Goal: Task Accomplishment & Management: Manage account settings

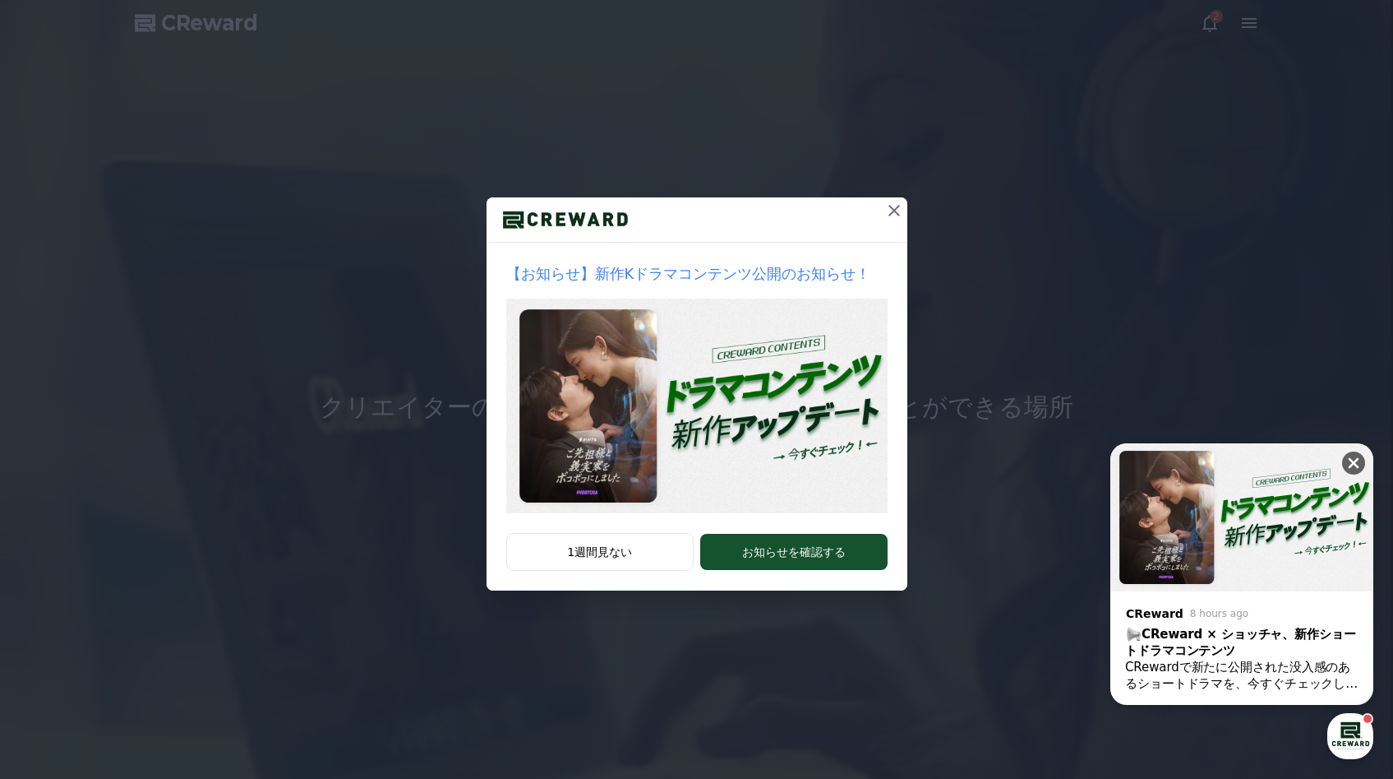
click at [723, 465] on icon at bounding box center [1354, 463] width 16 height 16
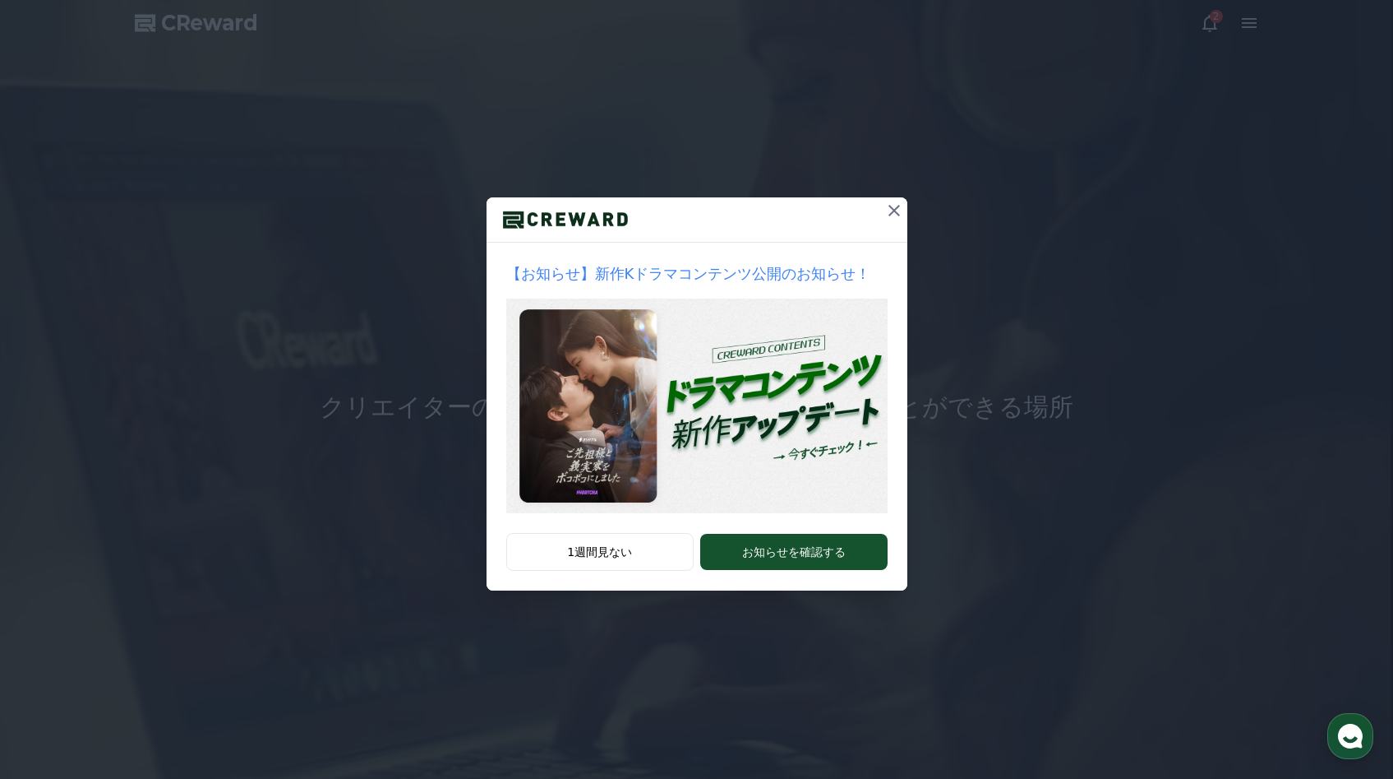
click at [723, 212] on icon at bounding box center [895, 211] width 12 height 12
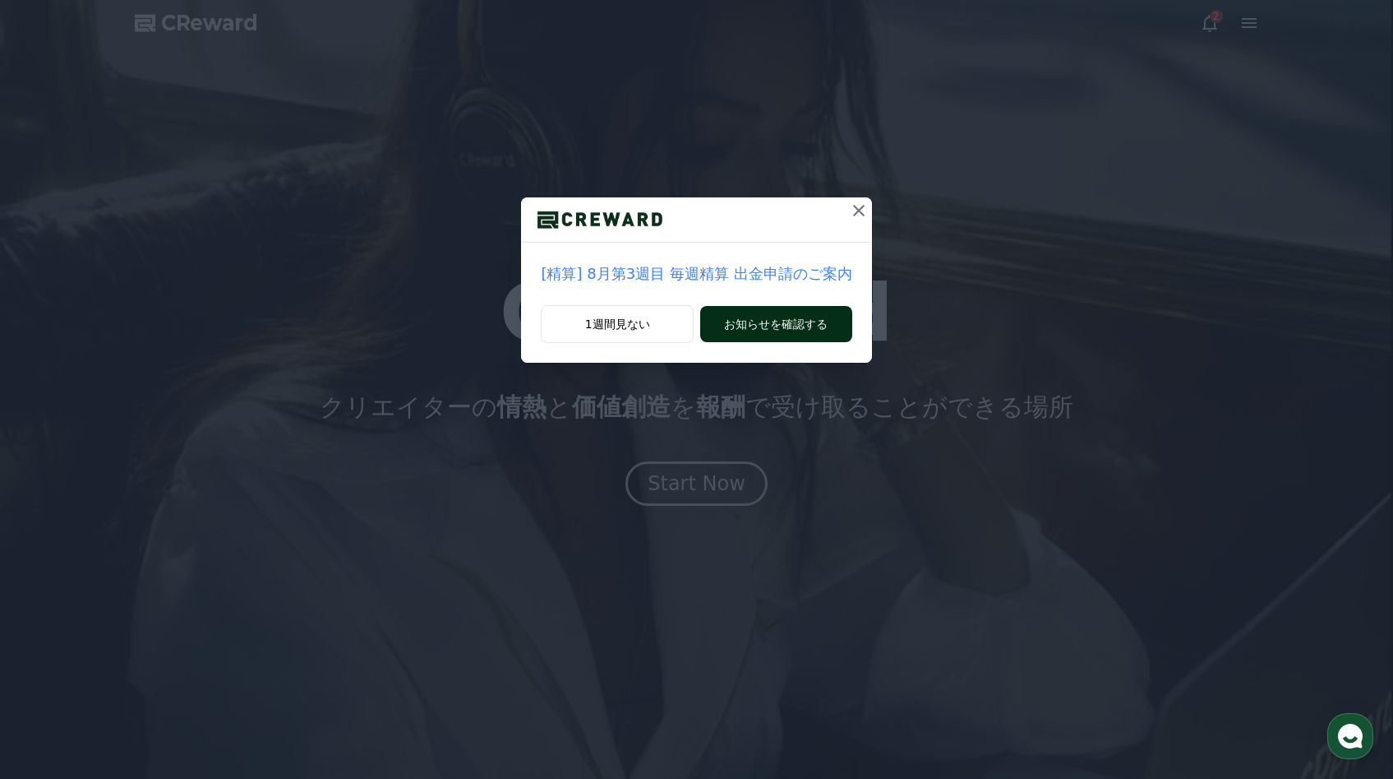
click at [723, 321] on button "お知らせを確認する" at bounding box center [775, 324] width 151 height 36
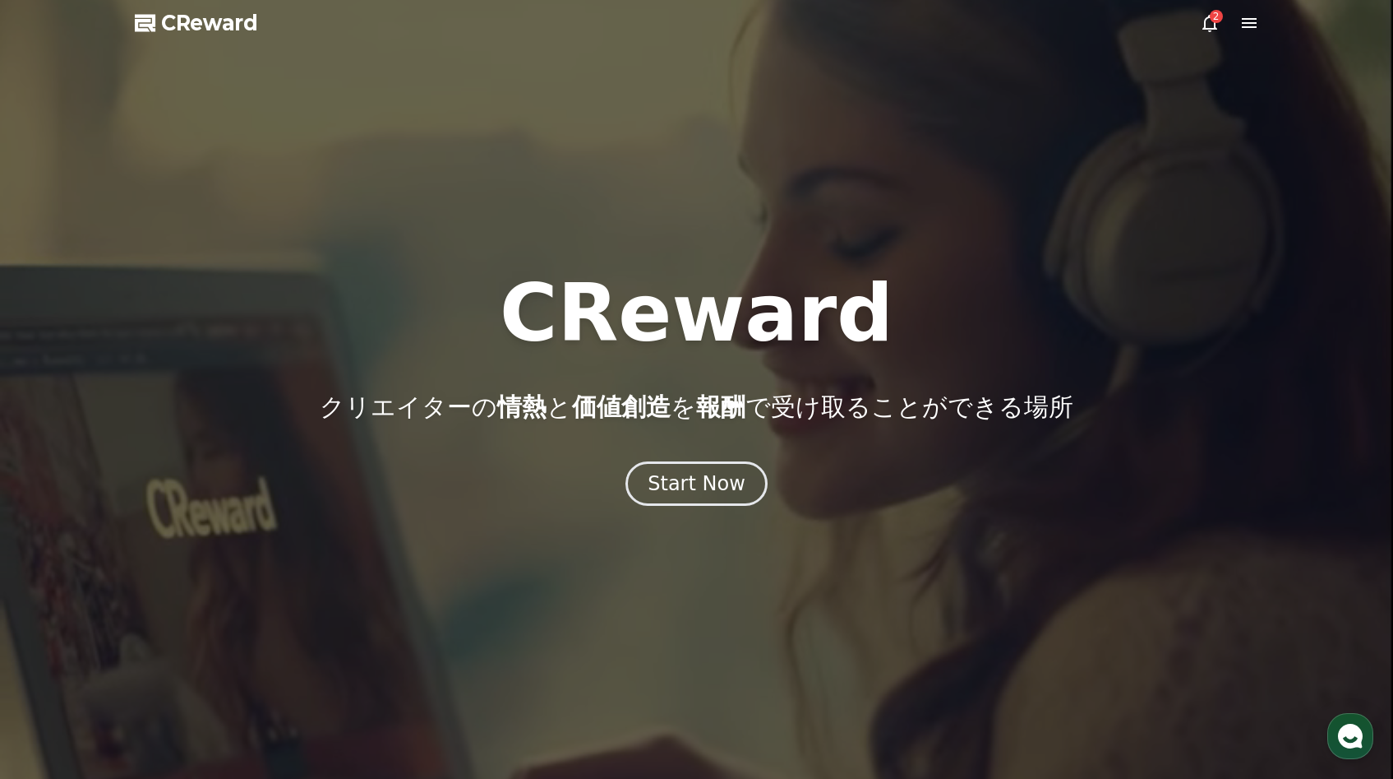
click at [723, 21] on div "2" at bounding box center [1216, 16] width 13 height 13
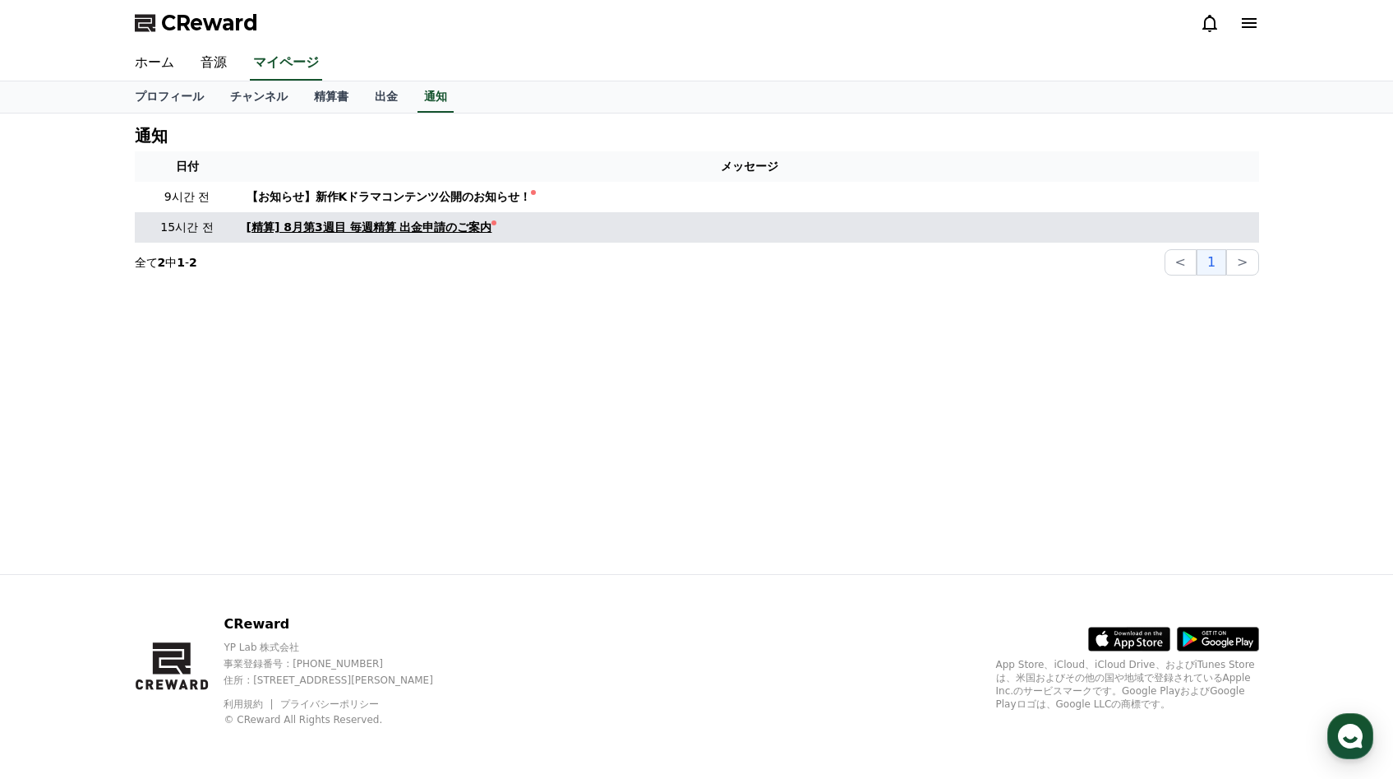
click at [477, 230] on div "[精算] 8月第3週目 毎週精算 出金申請のご案内" at bounding box center [370, 227] width 246 height 17
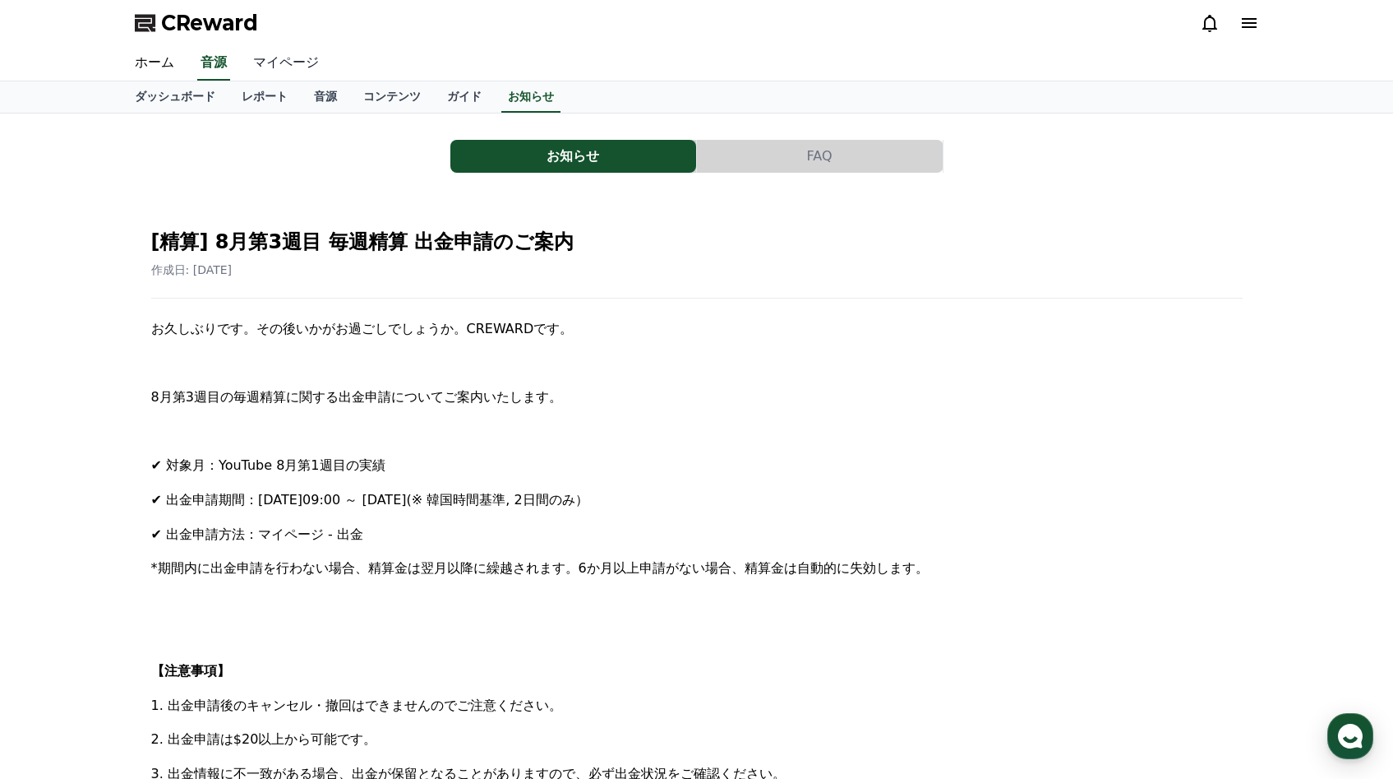
click at [285, 62] on link "マイページ" at bounding box center [286, 63] width 92 height 35
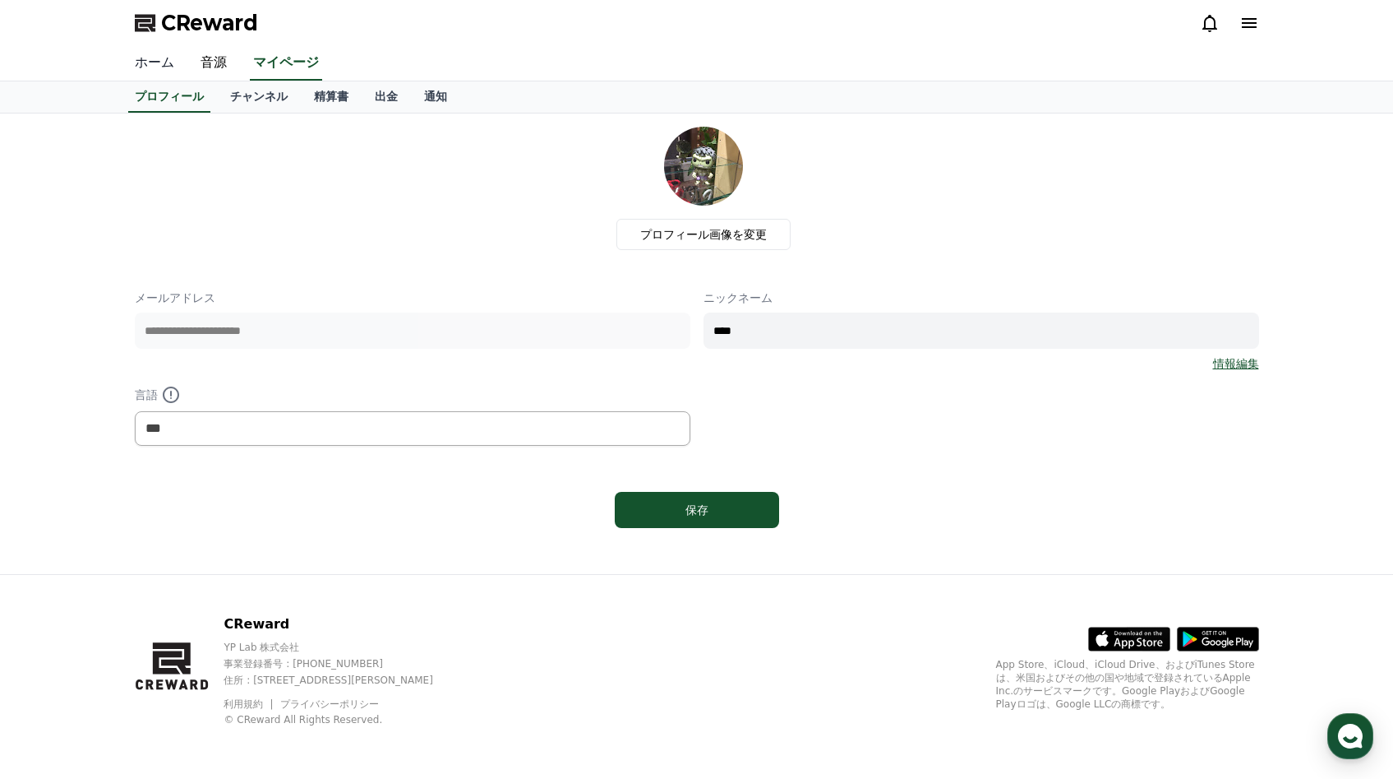
click at [151, 61] on link "ホーム" at bounding box center [155, 63] width 66 height 35
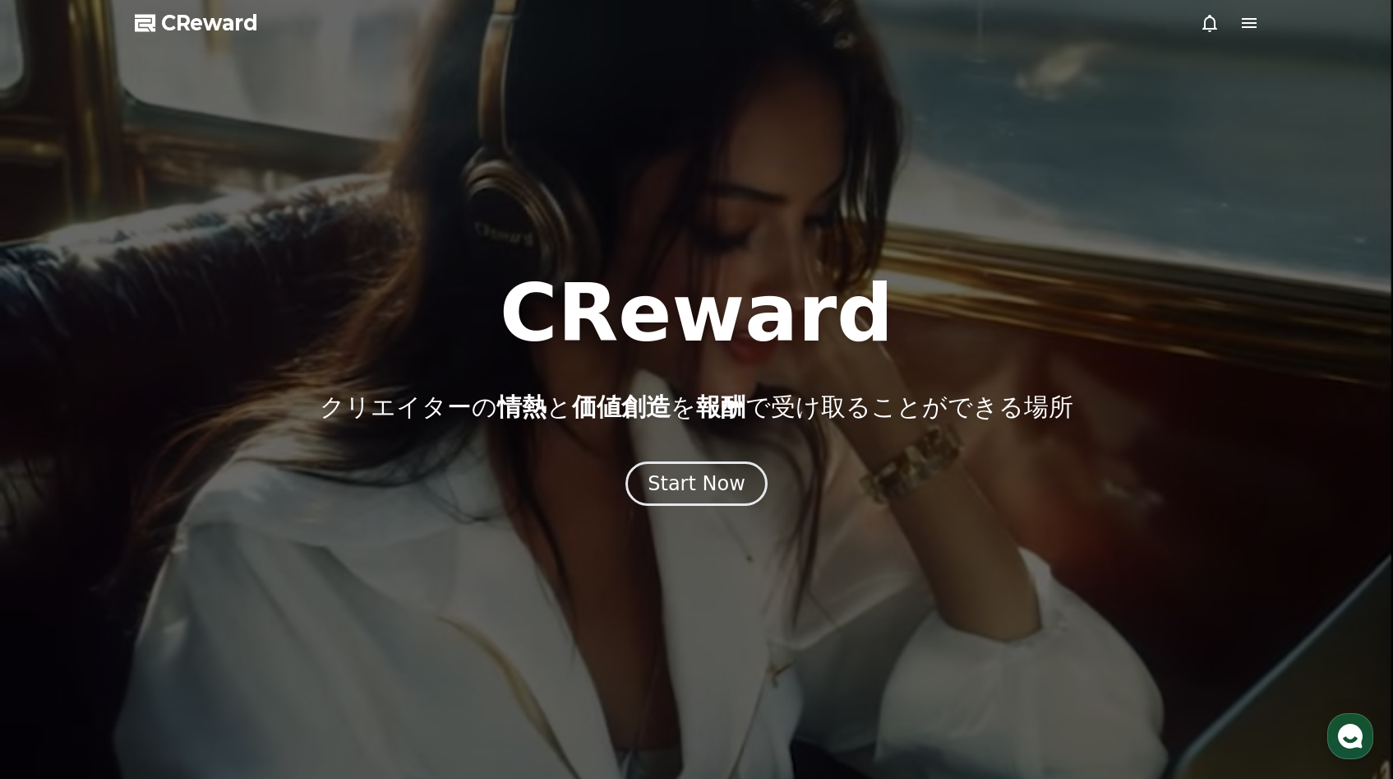
click at [192, 30] on span "CReward" at bounding box center [209, 23] width 97 height 26
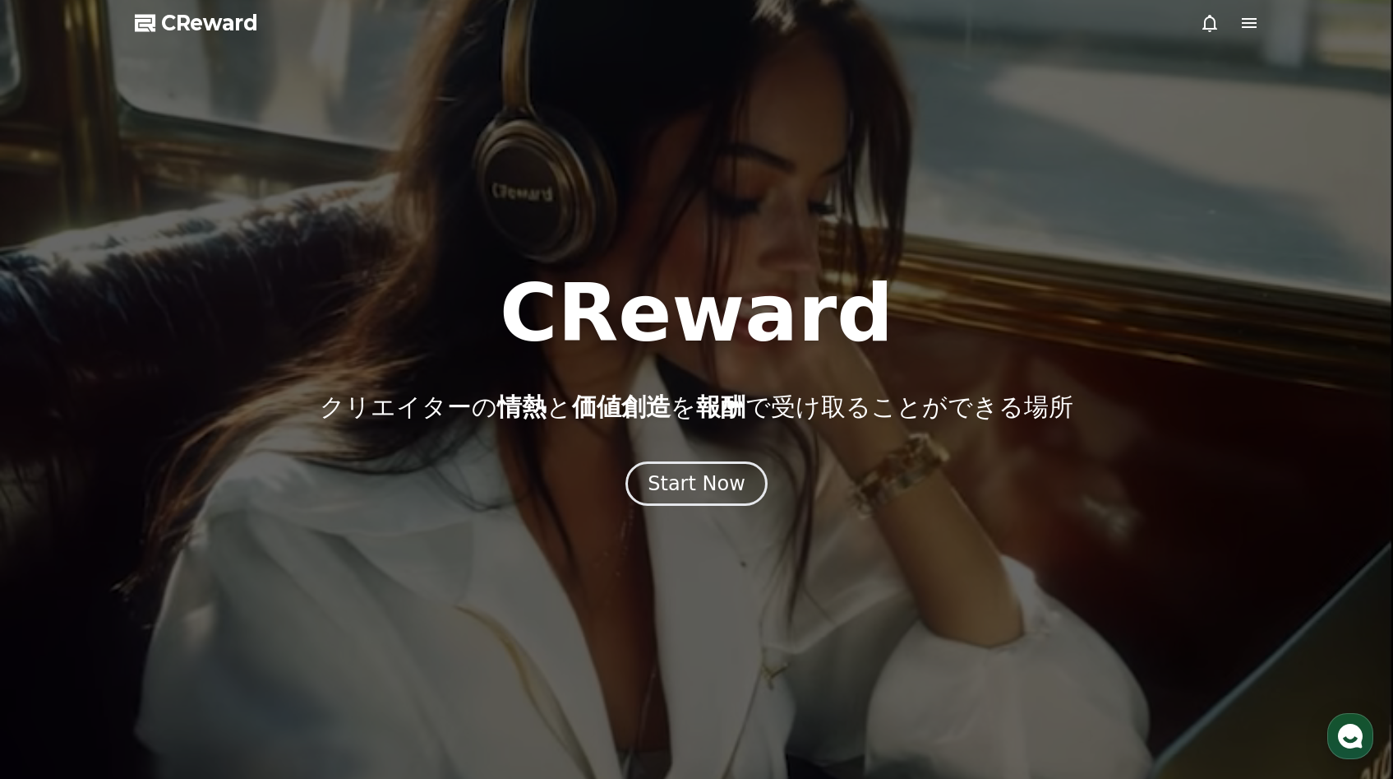
click at [207, 25] on span "CReward" at bounding box center [209, 23] width 97 height 26
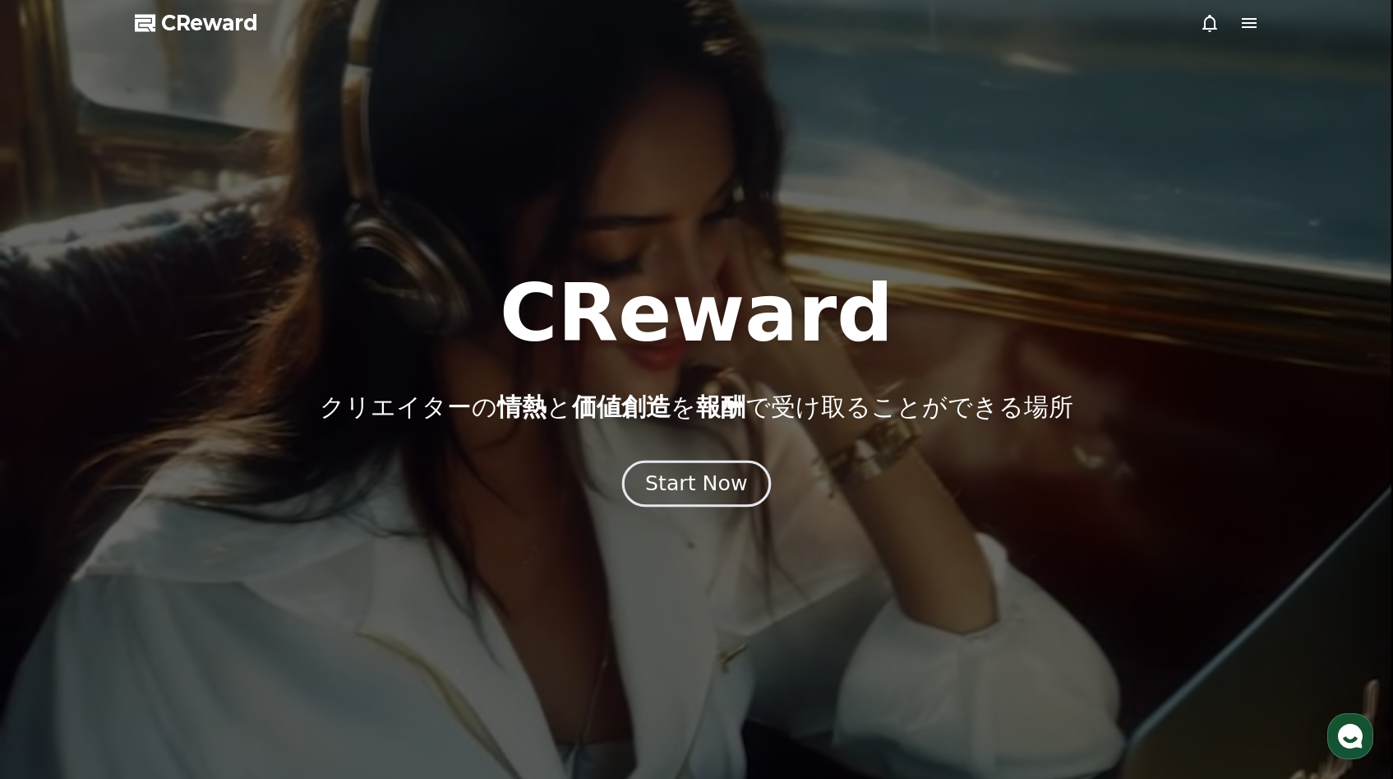
click at [692, 479] on div "Start Now" at bounding box center [696, 483] width 102 height 28
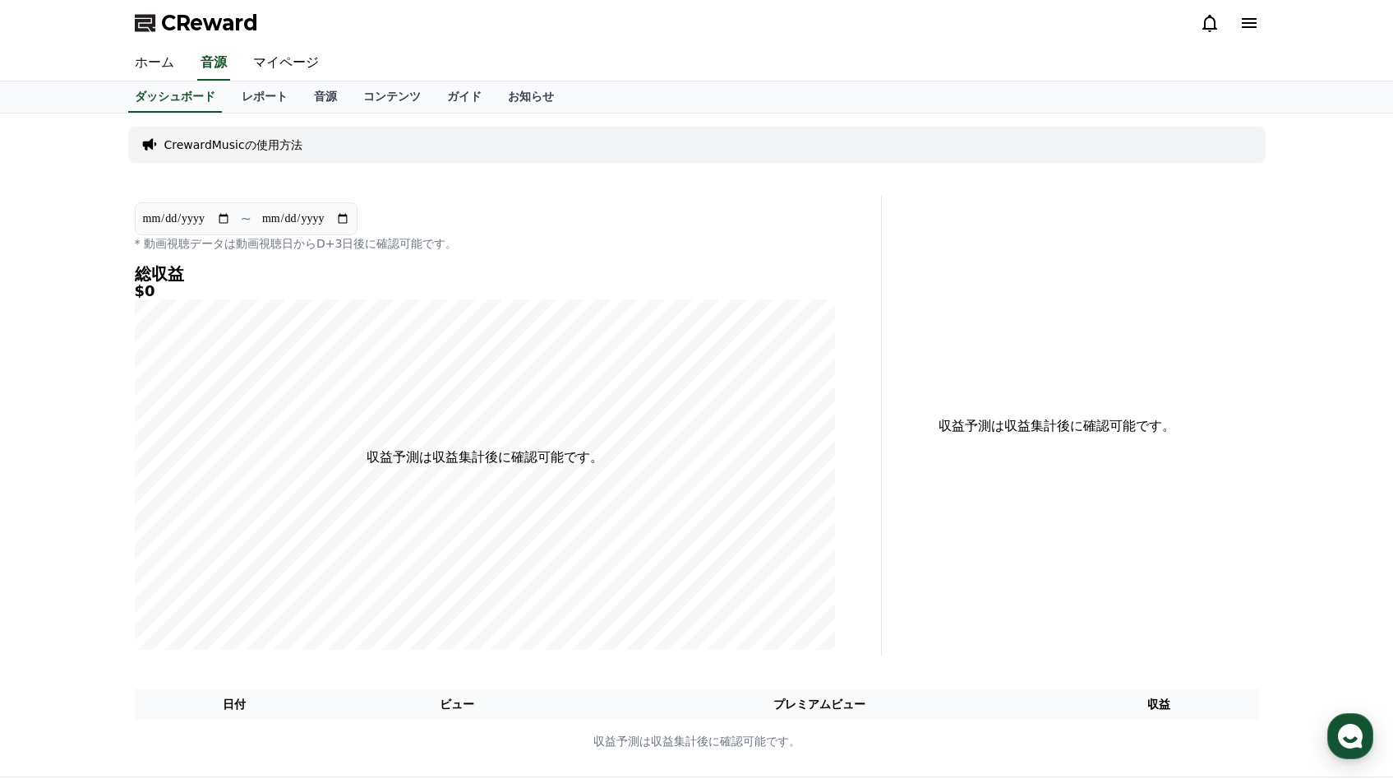
click at [164, 63] on link "ホーム" at bounding box center [155, 63] width 66 height 35
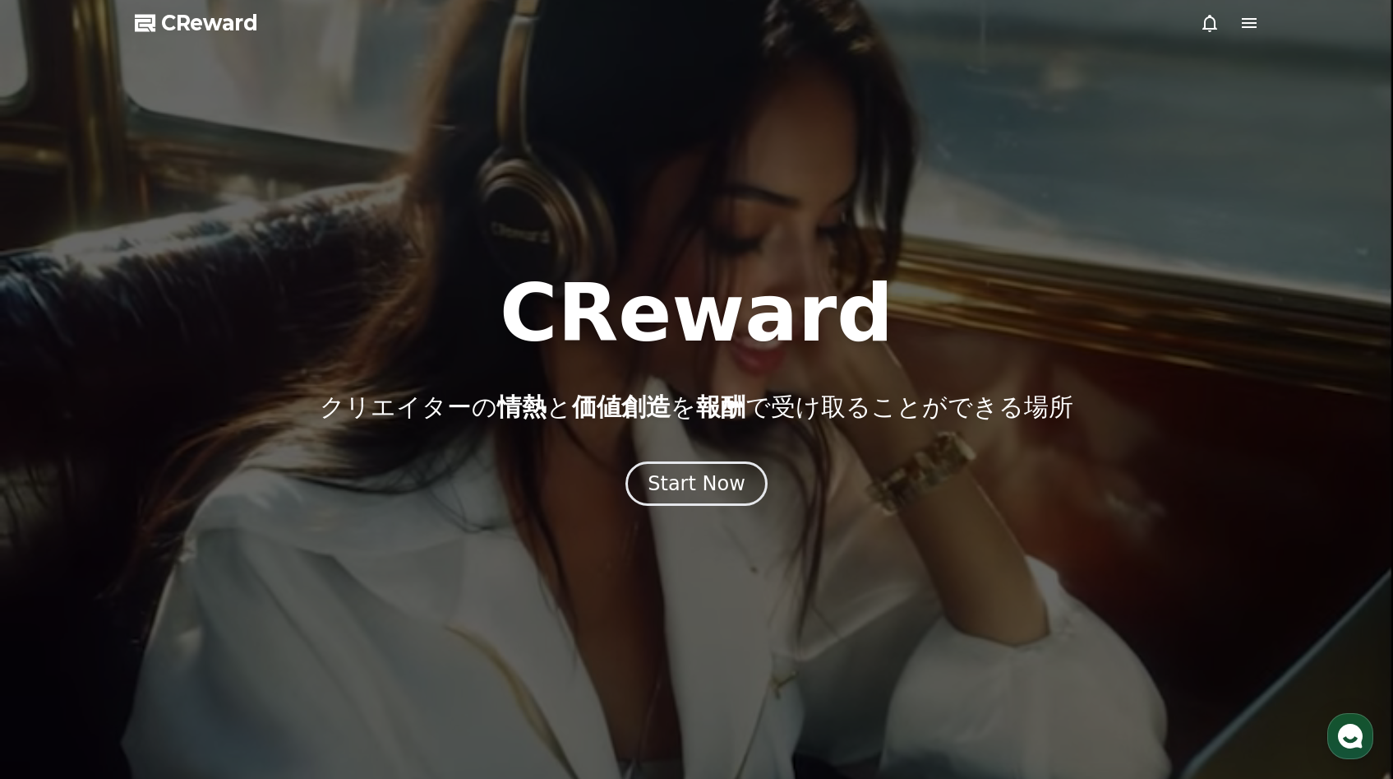
click at [723, 25] on icon at bounding box center [1250, 23] width 20 height 20
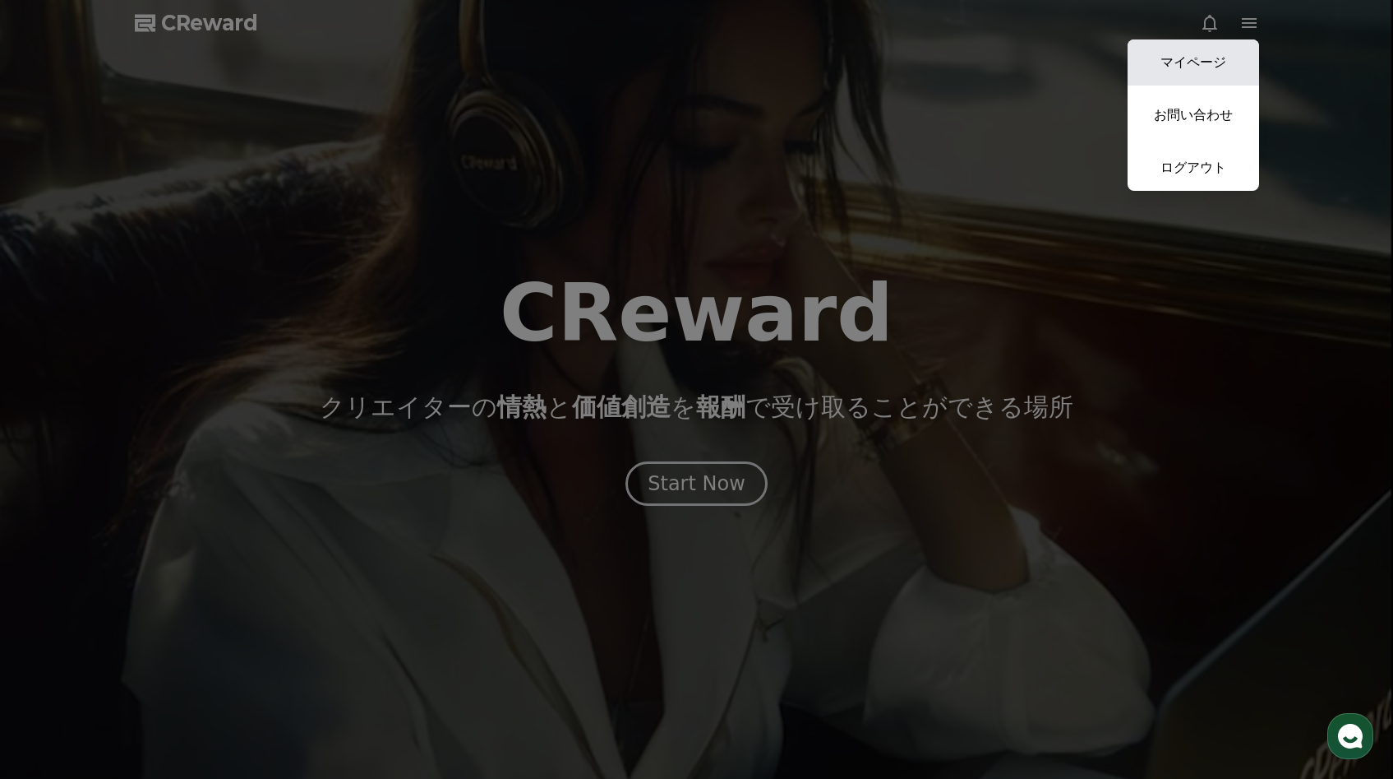
click at [723, 58] on link "マイページ" at bounding box center [1194, 62] width 132 height 46
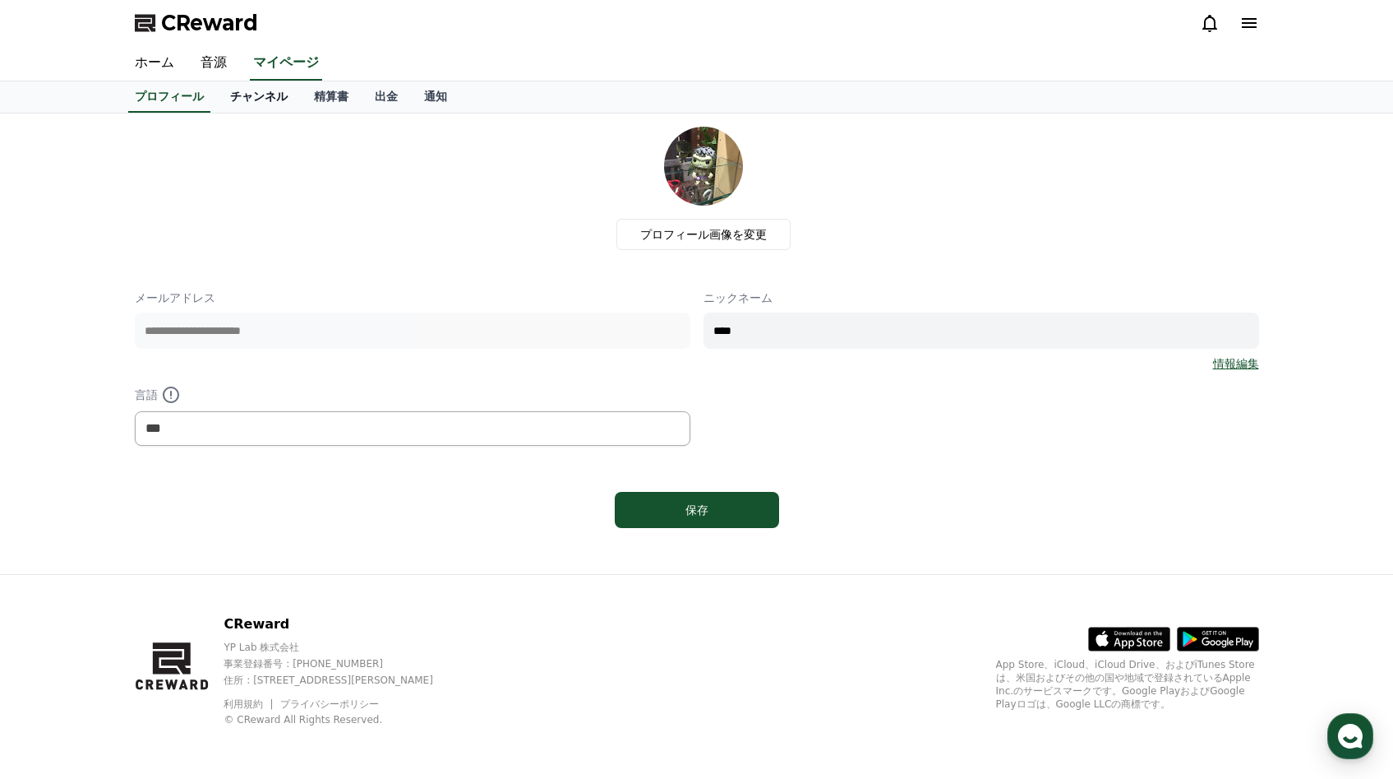
click at [264, 101] on link "チャンネル" at bounding box center [259, 96] width 84 height 31
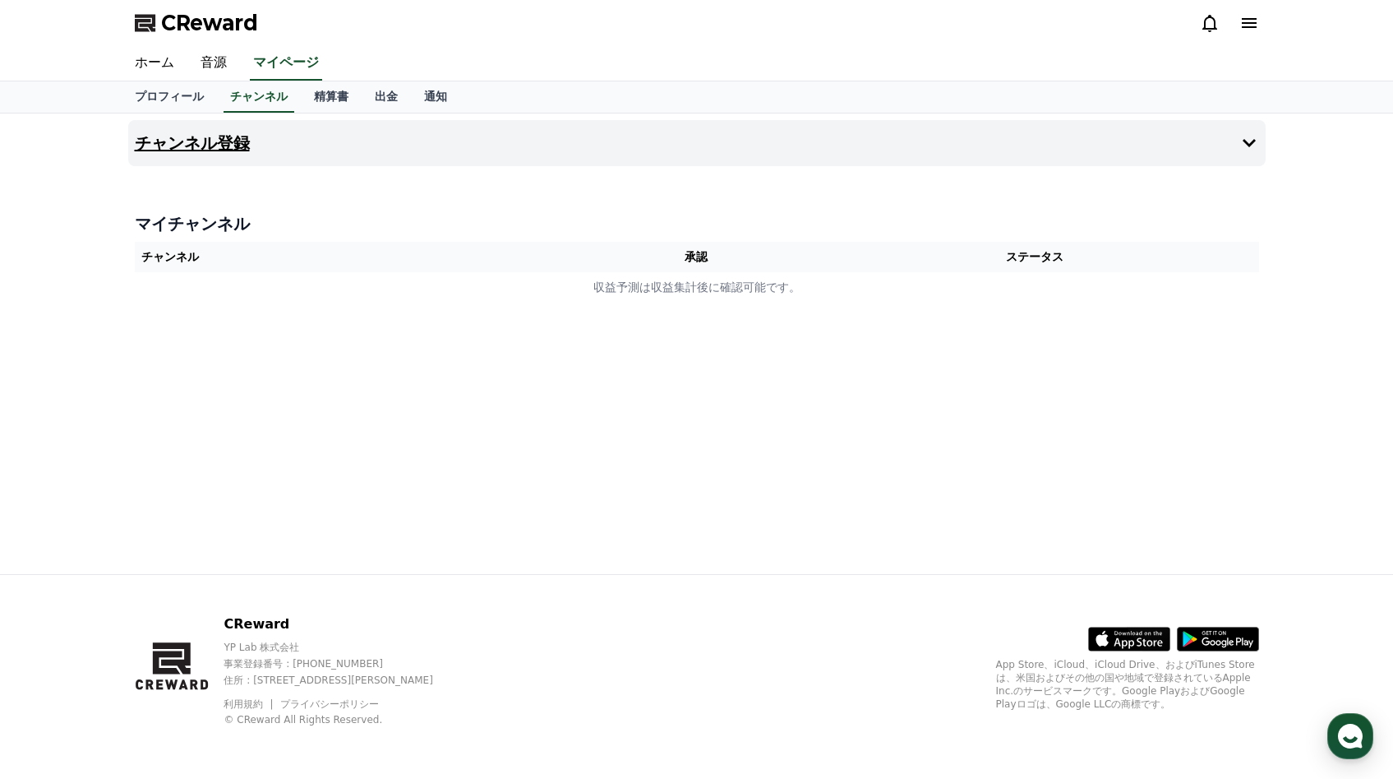
click at [206, 139] on h4 "チャンネル登録" at bounding box center [192, 143] width 115 height 18
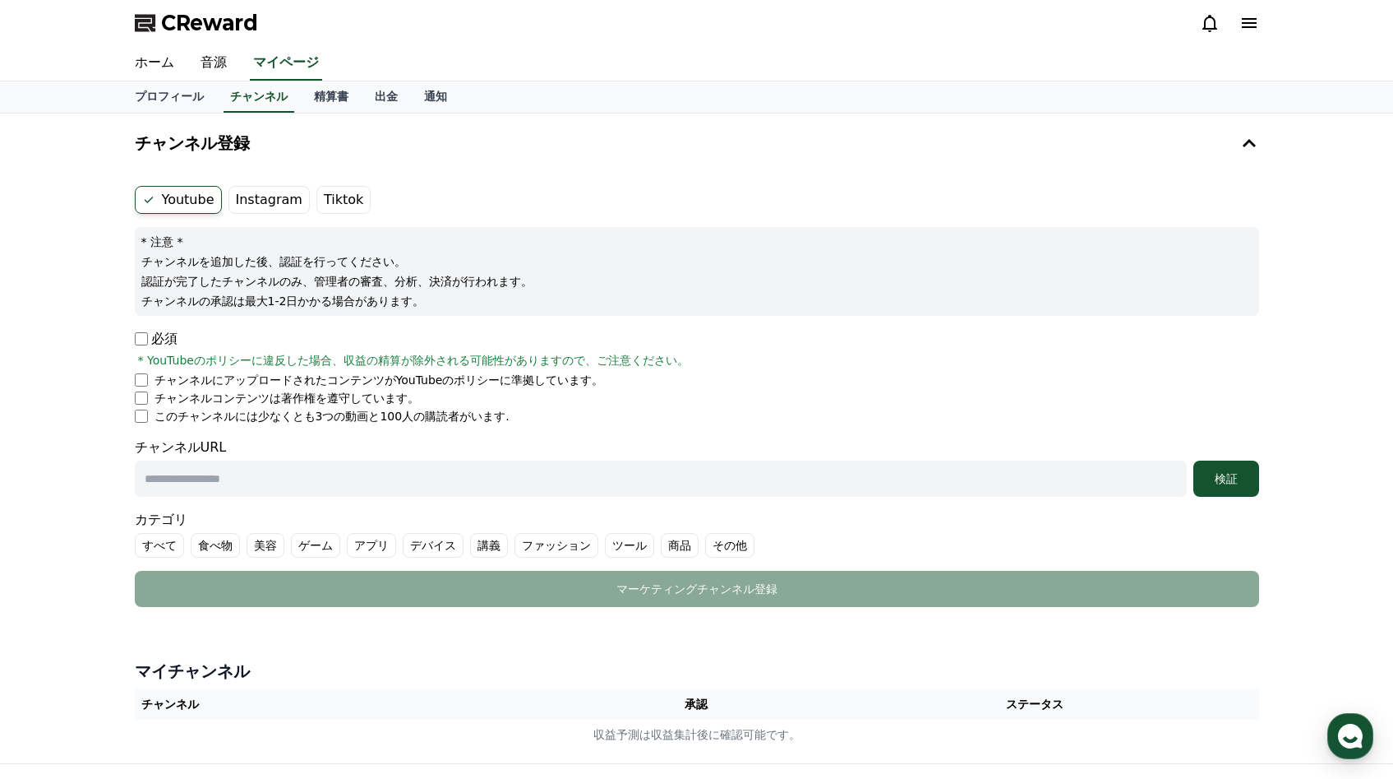
click at [258, 202] on label "Instagram" at bounding box center [269, 200] width 81 height 28
click at [258, 200] on label "Instagram" at bounding box center [269, 200] width 81 height 28
click at [158, 200] on label "Youtube" at bounding box center [178, 200] width 87 height 28
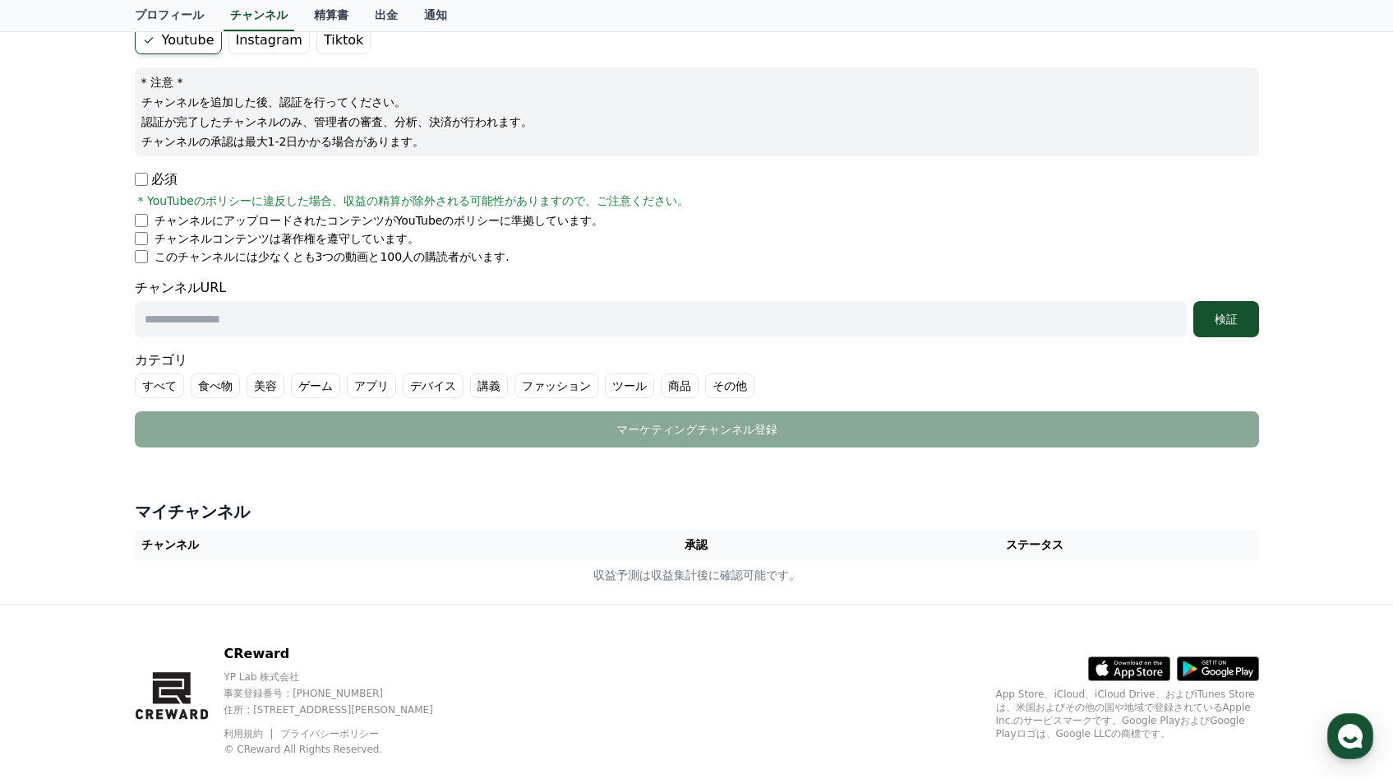
scroll to position [189, 0]
